Goal: Transaction & Acquisition: Purchase product/service

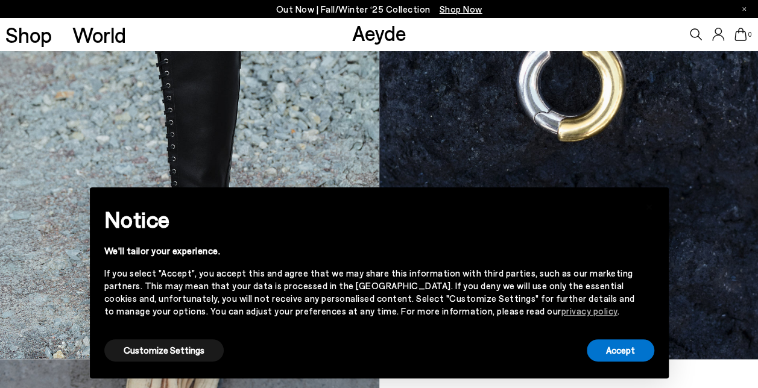
scroll to position [675, 0]
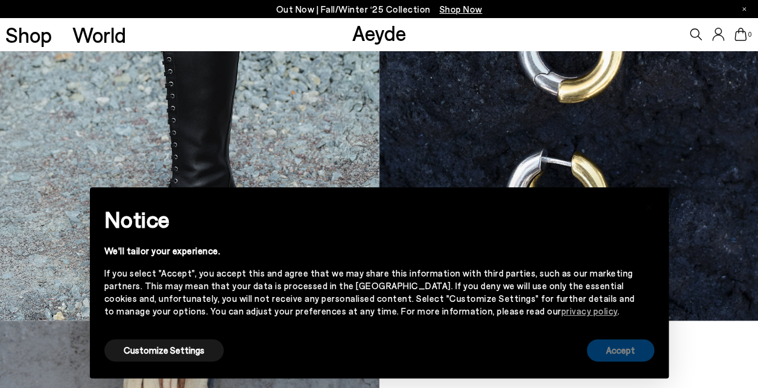
click at [611, 352] on button "Accept" at bounding box center [621, 350] width 68 height 22
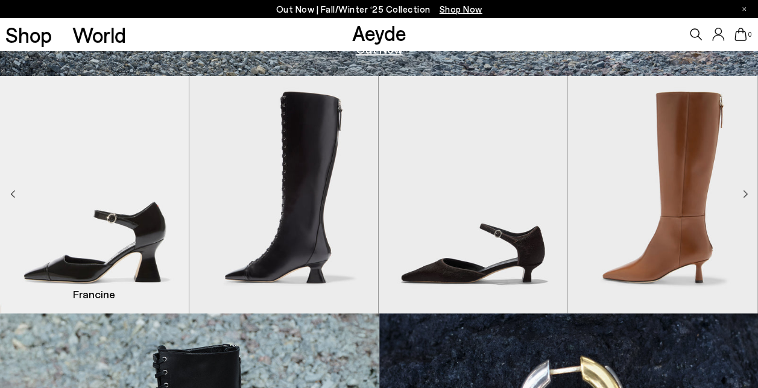
scroll to position [322, 0]
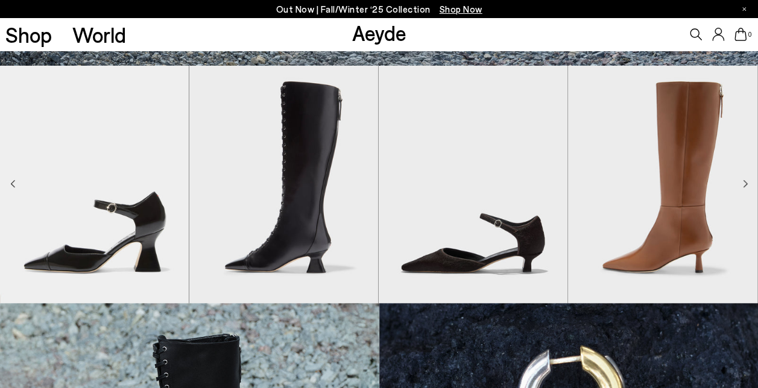
click at [14, 182] on icon "Previous slide" at bounding box center [12, 184] width 5 height 8
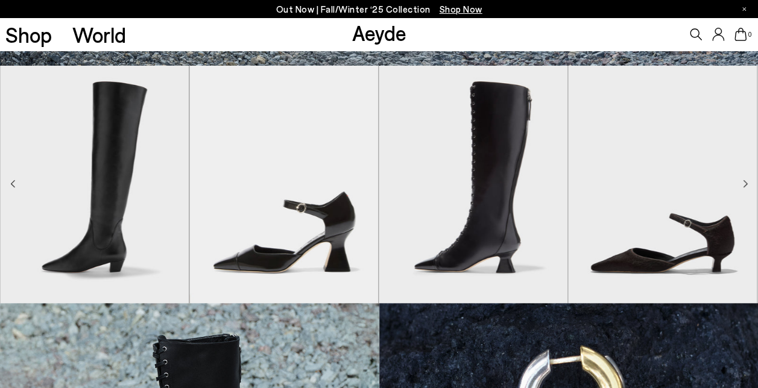
click at [13, 182] on icon "Previous slide" at bounding box center [13, 183] width 4 height 7
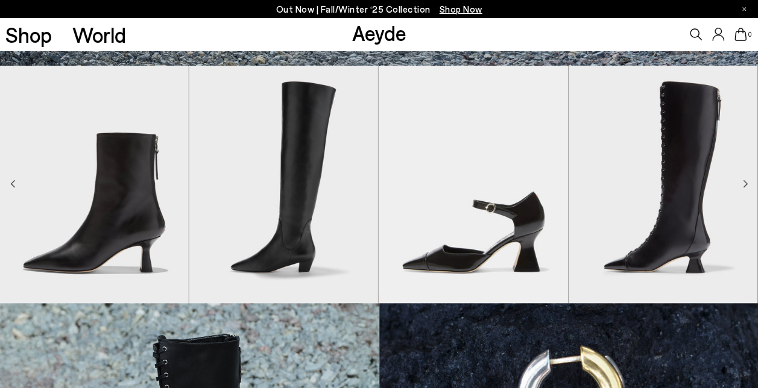
click at [13, 183] on icon "Previous slide" at bounding box center [12, 184] width 5 height 8
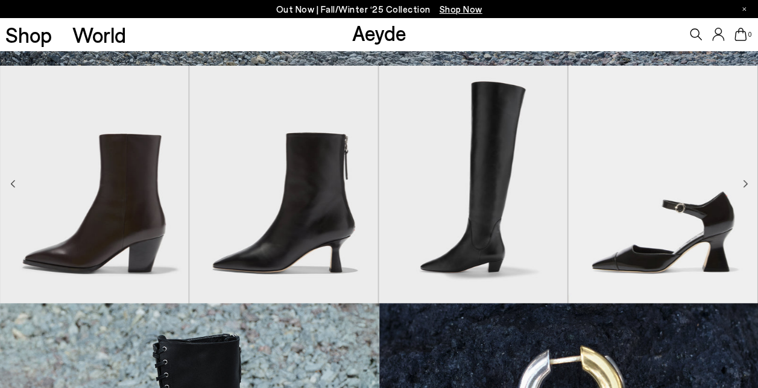
click at [13, 183] on icon "Previous slide" at bounding box center [12, 184] width 5 height 8
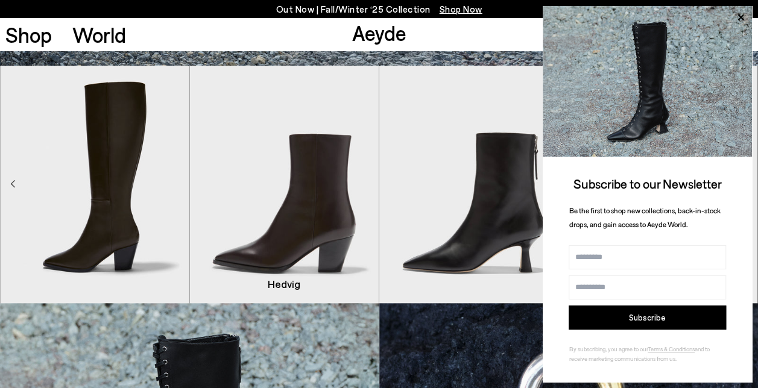
click at [257, 227] on img "6 / 8" at bounding box center [283, 185] width 189 height 238
click at [273, 222] on img "6 / 8" at bounding box center [283, 185] width 189 height 238
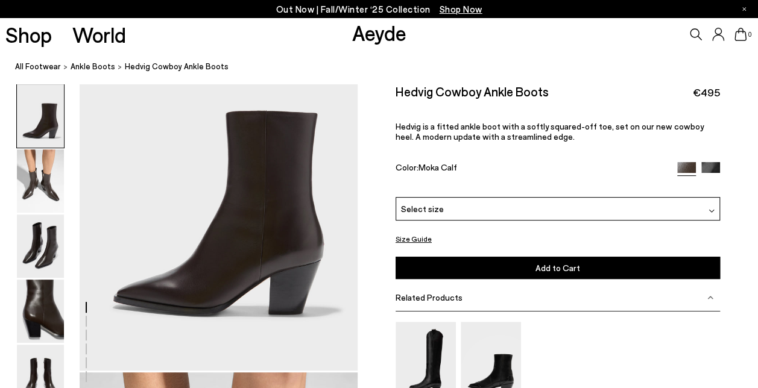
scroll to position [72, 0]
